Goal: Information Seeking & Learning: Learn about a topic

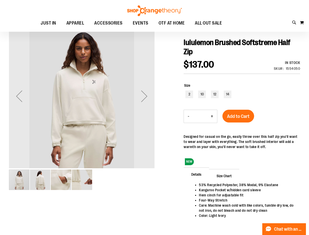
scroll to position [51, 0]
click at [142, 97] on div "Next" at bounding box center [144, 96] width 20 height 20
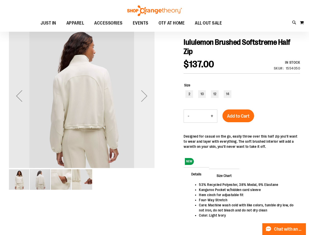
click at [142, 97] on div "Next" at bounding box center [144, 96] width 20 height 20
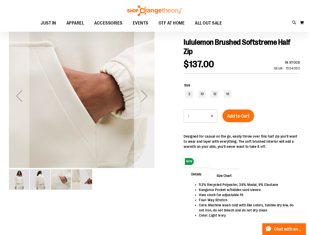
click at [142, 97] on div "Next" at bounding box center [144, 96] width 20 height 20
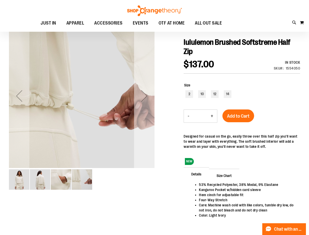
click at [142, 97] on div "Next" at bounding box center [144, 96] width 20 height 20
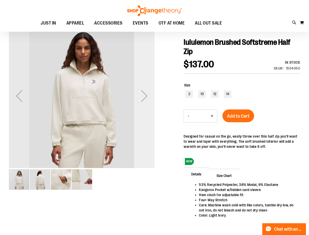
click at [142, 97] on div "Next" at bounding box center [144, 96] width 20 height 20
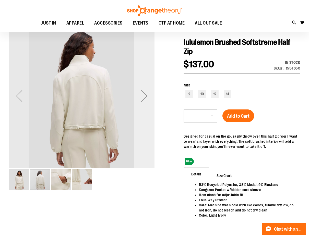
click at [142, 97] on div "Next" at bounding box center [144, 96] width 20 height 20
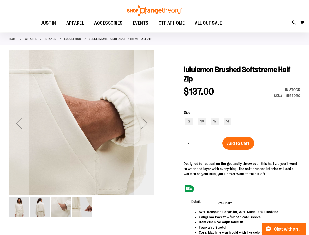
scroll to position [0, 0]
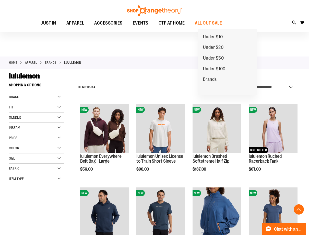
scroll to position [715, 0]
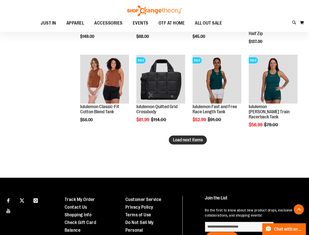
click at [179, 140] on span "Load next items" at bounding box center [188, 139] width 30 height 5
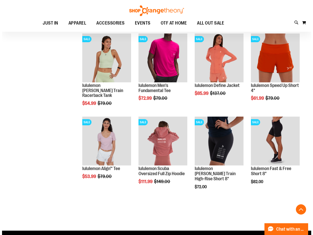
scroll to position [919, 0]
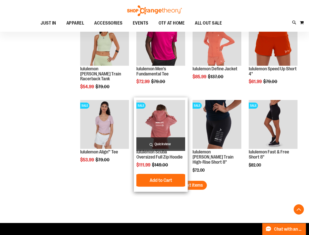
click at [172, 140] on span "Quickview" at bounding box center [160, 144] width 49 height 14
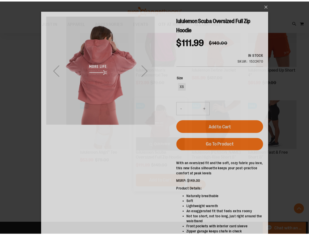
scroll to position [0, 0]
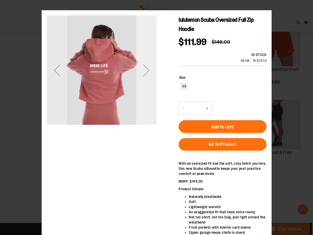
click at [144, 69] on div "Next" at bounding box center [146, 70] width 20 height 20
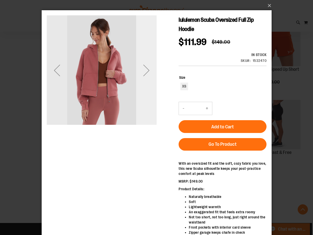
click at [144, 69] on div "Next" at bounding box center [146, 70] width 20 height 20
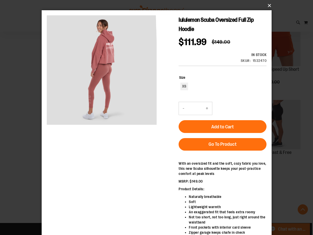
click at [269, 5] on button "×" at bounding box center [158, 5] width 230 height 11
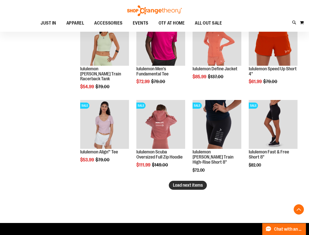
click at [200, 186] on span "Load next items" at bounding box center [188, 184] width 30 height 5
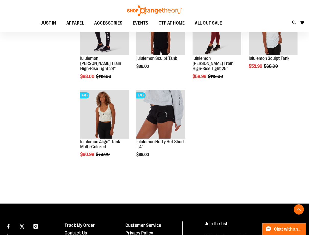
scroll to position [1175, 0]
